Goal: Communication & Community: Answer question/provide support

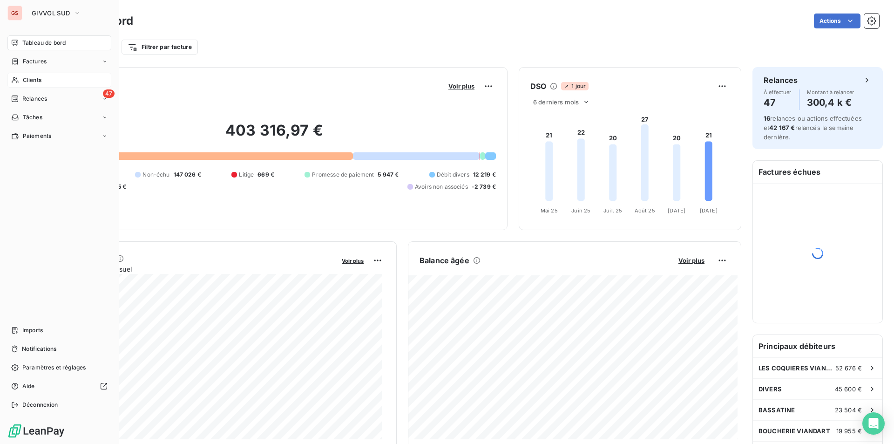
click at [34, 83] on span "Clients" at bounding box center [32, 80] width 19 height 8
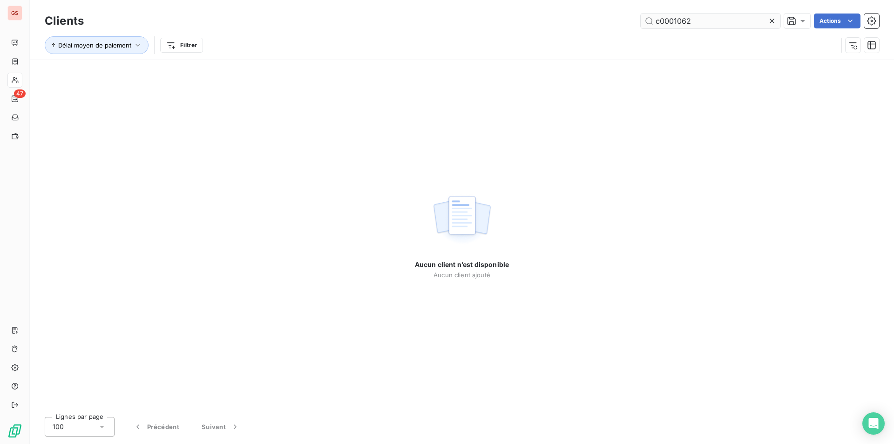
click at [669, 23] on input "c0001062" at bounding box center [711, 21] width 140 height 15
type input "c001062"
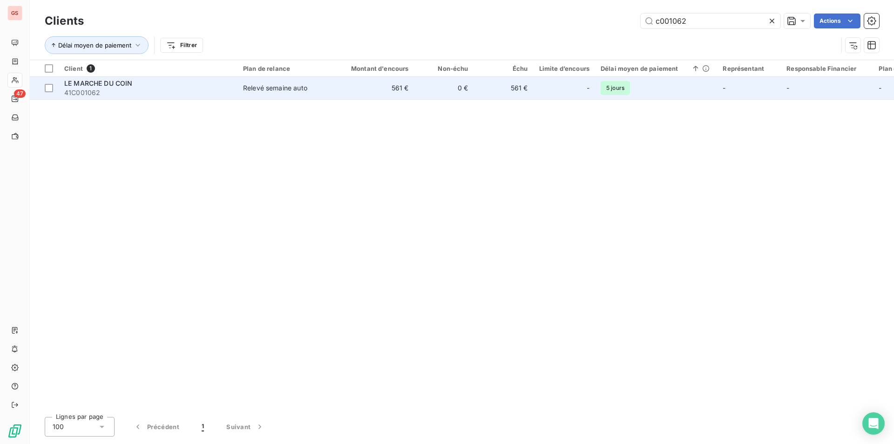
click at [341, 85] on td "561 €" at bounding box center [374, 88] width 80 height 22
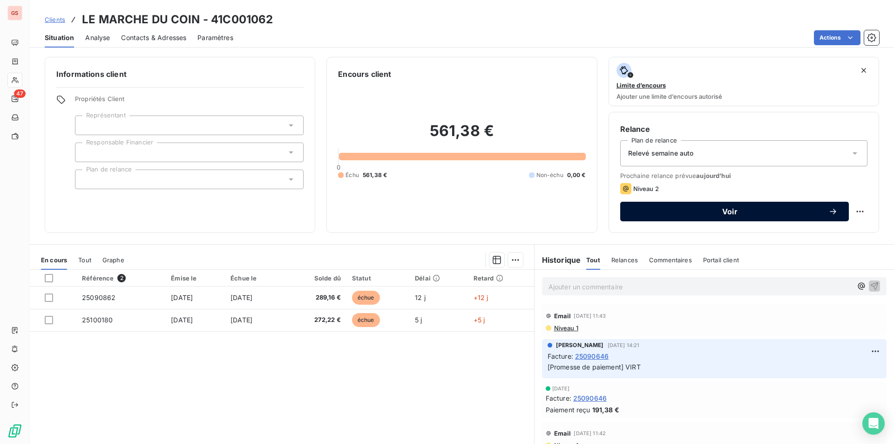
click at [651, 211] on span "Voir" at bounding box center [729, 211] width 197 height 7
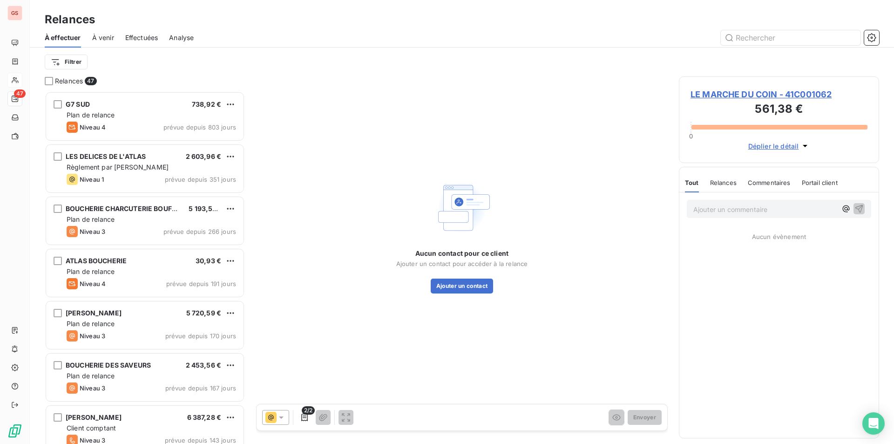
scroll to position [345, 193]
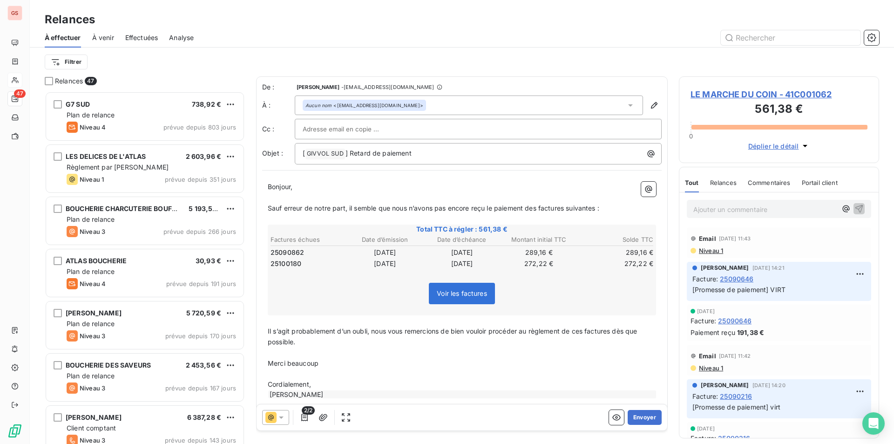
click at [746, 95] on span "LE MARCHE DU COIN - 41C001062" at bounding box center [778, 94] width 177 height 13
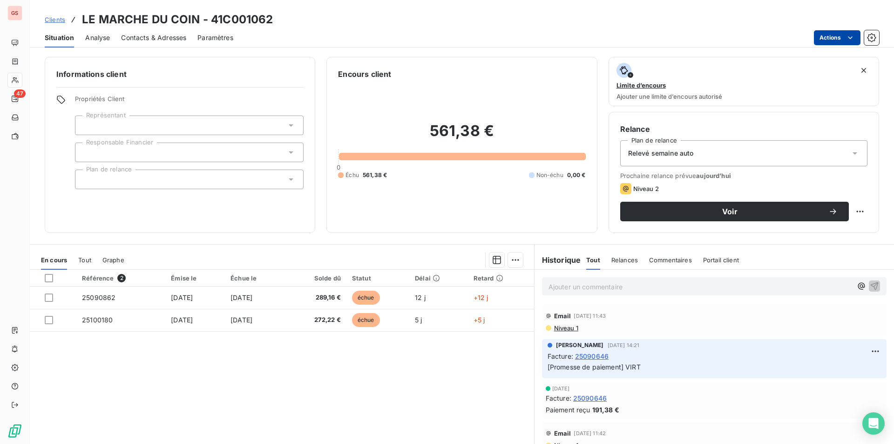
click at [833, 43] on html "GS 47 Clients LE MARCHE DU COIN - 41C001062 Situation Analyse Contacts & Adress…" at bounding box center [447, 222] width 894 height 444
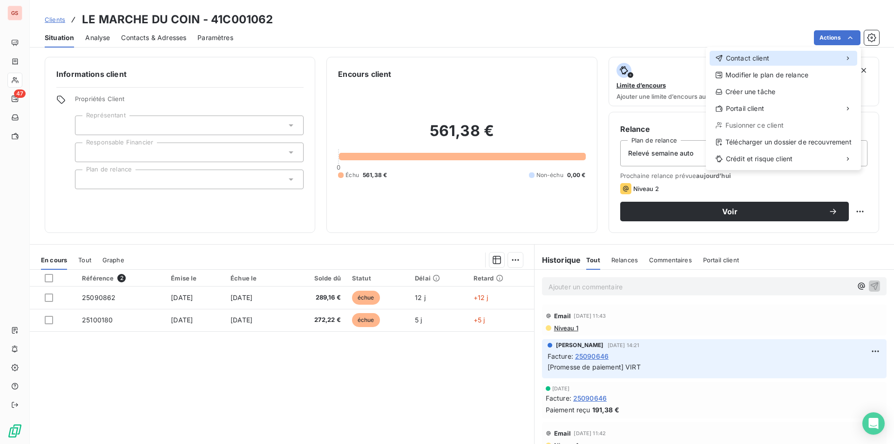
click at [769, 59] on span "Contact client" at bounding box center [747, 58] width 43 height 9
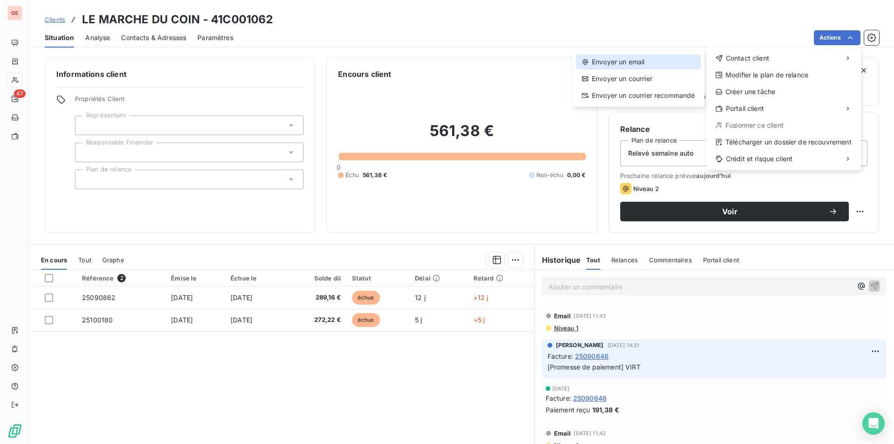
click at [617, 60] on div "Envoyer un email" at bounding box center [638, 61] width 125 height 15
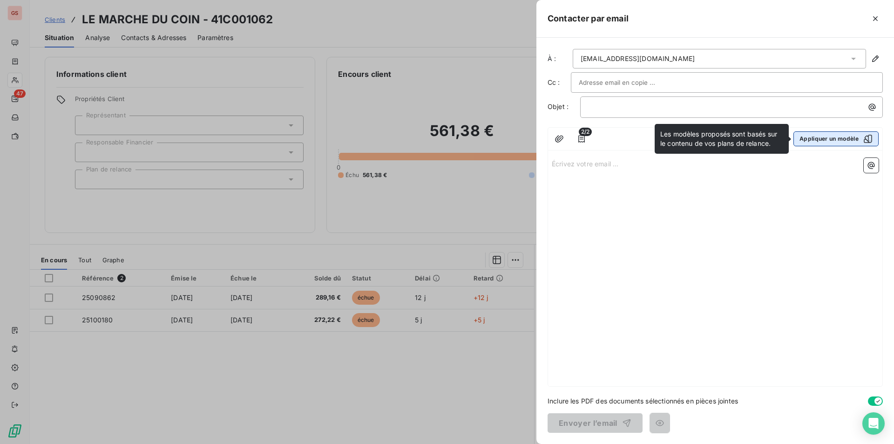
click at [841, 136] on button "Appliquer un modèle" at bounding box center [835, 138] width 85 height 15
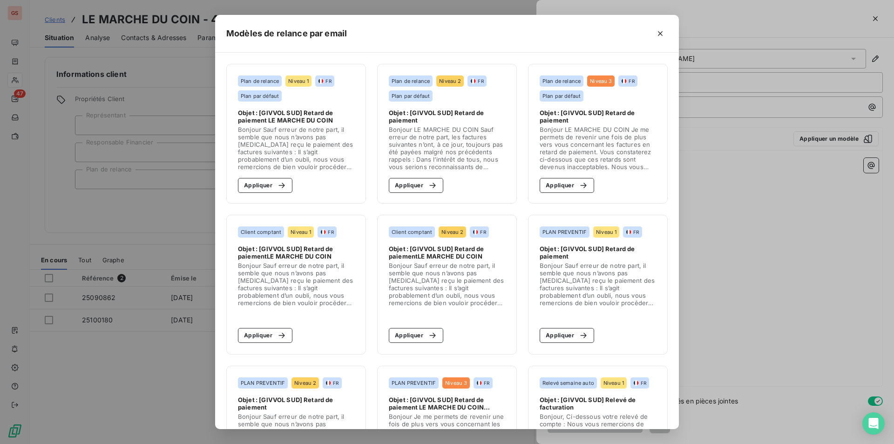
scroll to position [233, 0]
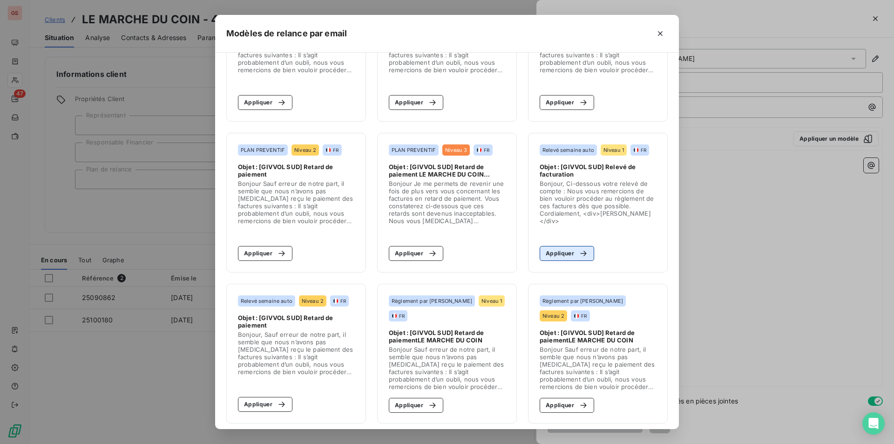
click at [549, 251] on button "Appliquer" at bounding box center [567, 253] width 54 height 15
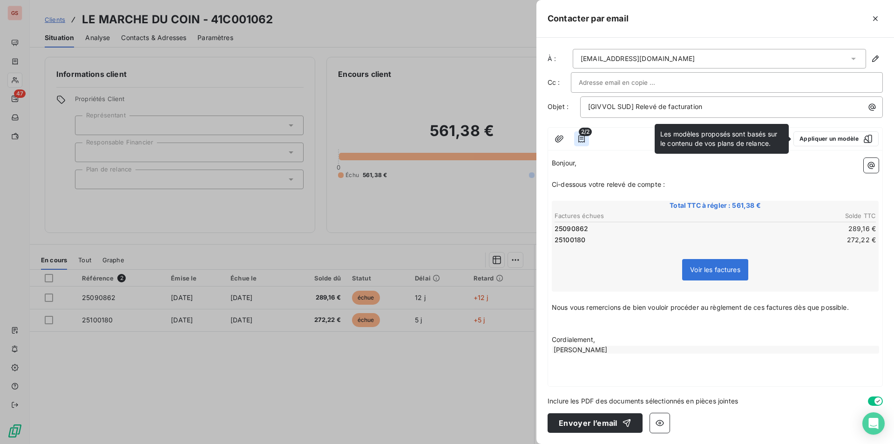
click at [581, 141] on icon "button" at bounding box center [581, 138] width 7 height 7
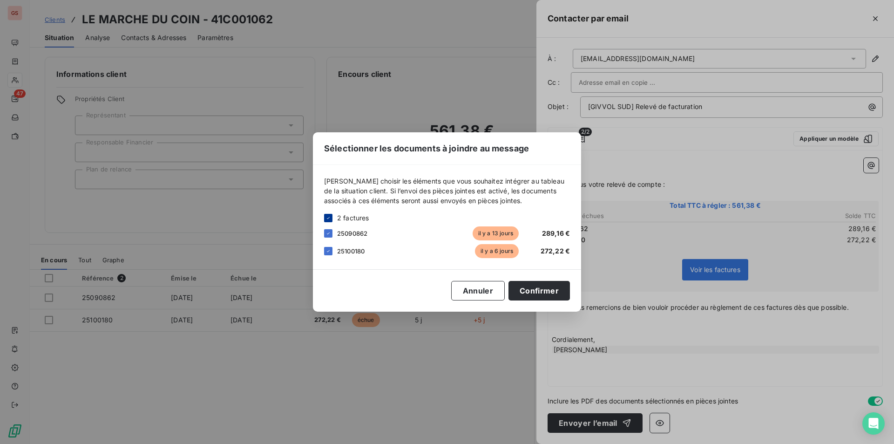
click at [326, 218] on icon at bounding box center [328, 218] width 6 height 6
click at [331, 250] on div at bounding box center [328, 251] width 8 height 8
click at [543, 288] on button "Confirmer" at bounding box center [538, 291] width 61 height 20
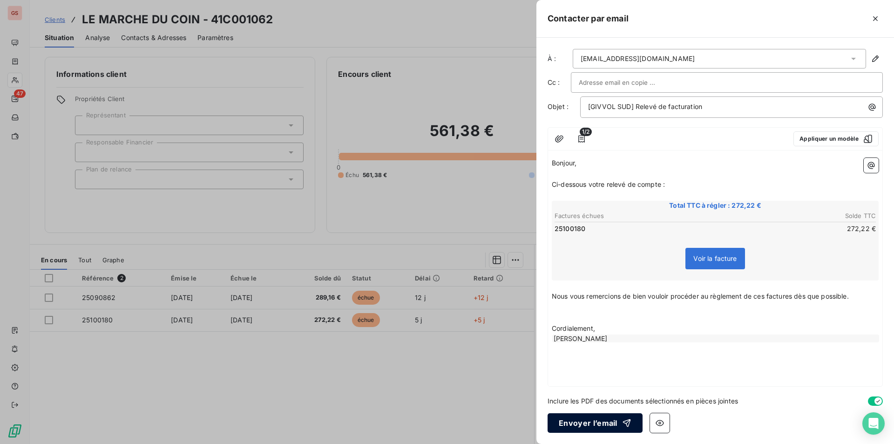
click at [588, 429] on button "Envoyer l’email" at bounding box center [594, 423] width 95 height 20
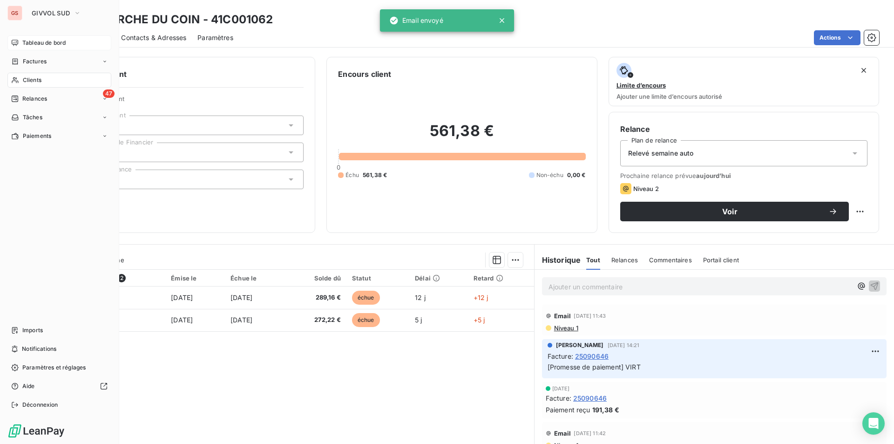
click at [47, 45] on span "Tableau de bord" at bounding box center [43, 43] width 43 height 8
